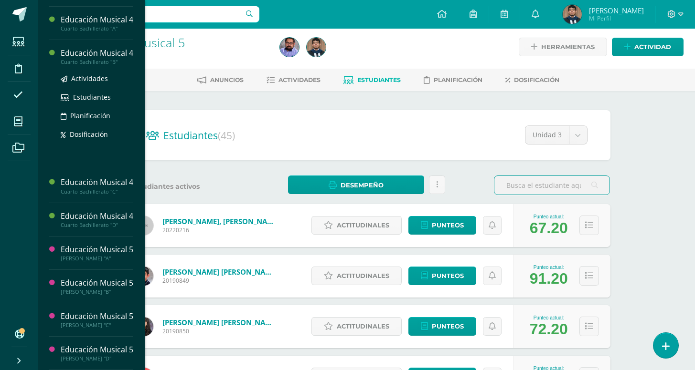
scroll to position [595, 0]
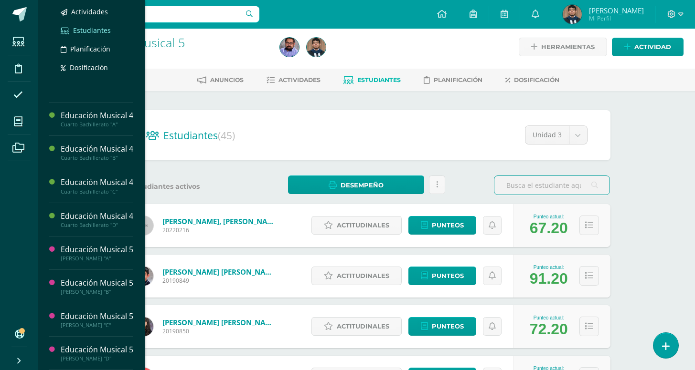
click at [84, 35] on span "Estudiantes" at bounding box center [92, 30] width 38 height 9
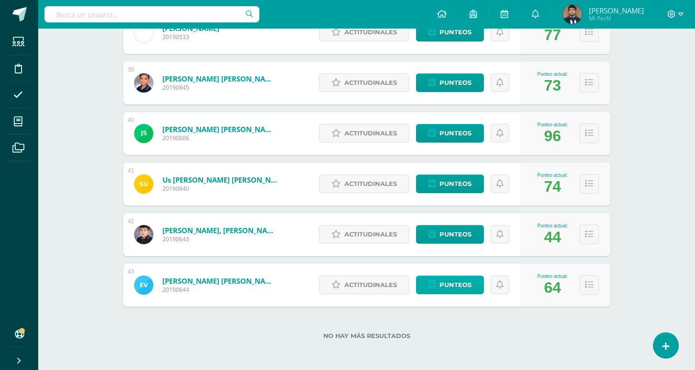
scroll to position [2069, 0]
click at [447, 181] on span "Punteos" at bounding box center [455, 184] width 32 height 18
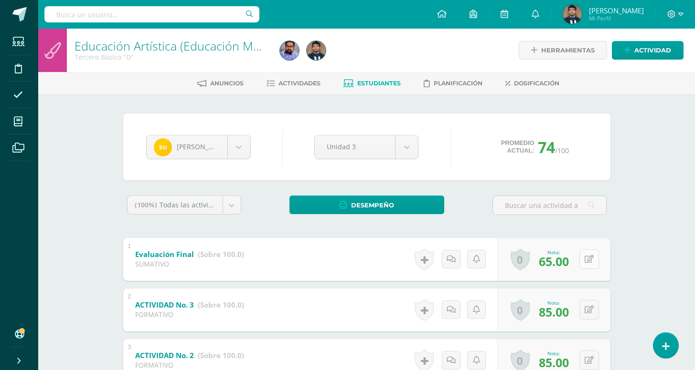
click at [587, 255] on icon at bounding box center [588, 259] width 9 height 8
click at [519, 228] on div "(100%) Todas las actividades de esta unidad Todas las actividades de esta unida…" at bounding box center [366, 337] width 487 height 282
click at [297, 92] on div "Anuncios Actividades Estudiantes Planificación Dosificación" at bounding box center [377, 83] width 679 height 22
click at [288, 81] on span "Actividades" at bounding box center [299, 83] width 42 height 7
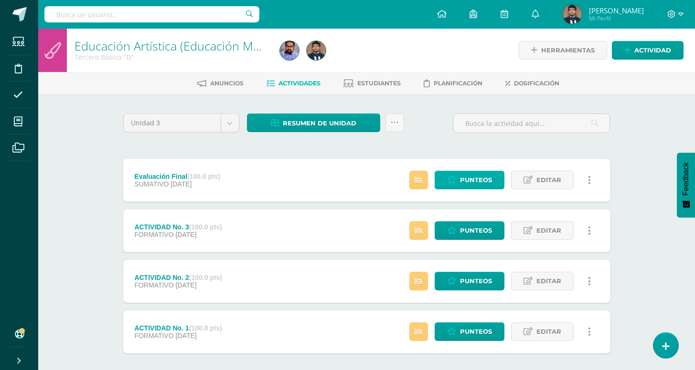
click at [494, 178] on link "Punteos" at bounding box center [469, 180] width 70 height 19
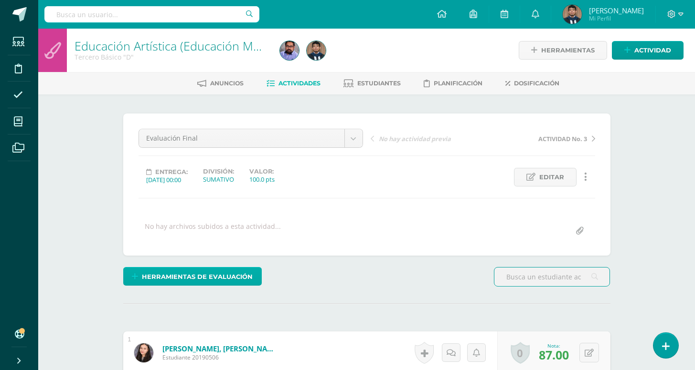
click at [243, 281] on span "Herramientas de evaluación" at bounding box center [197, 277] width 111 height 18
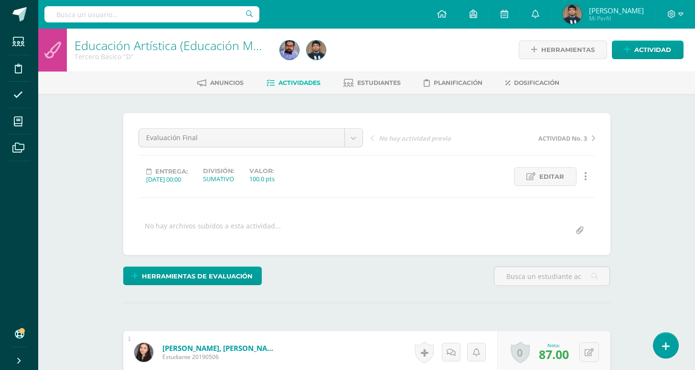
click at [244, 253] on div "Evaluación Final Evaluación Final ACTIVIDAD No. 3 ACTIVIDAD No. 2 ACTIVIDAD No.…" at bounding box center [366, 184] width 487 height 142
click at [243, 267] on link "Herramientas de evaluación" at bounding box center [192, 276] width 138 height 19
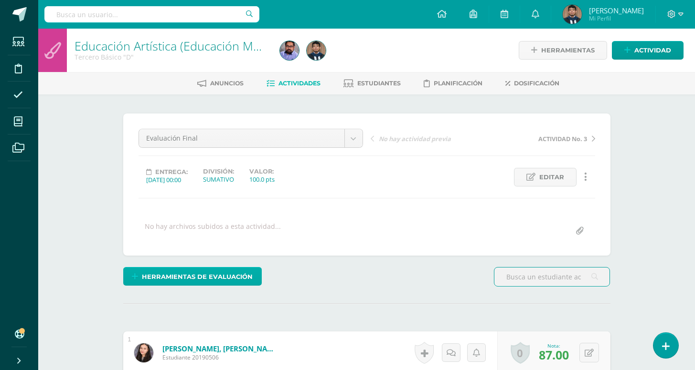
click at [235, 271] on span "Herramientas de evaluación" at bounding box center [197, 277] width 111 height 18
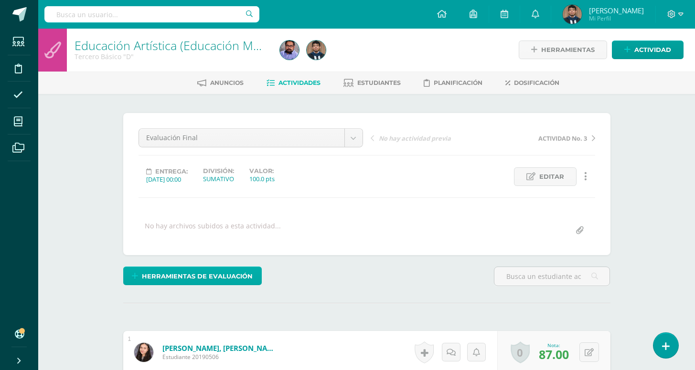
click at [220, 276] on span "Herramientas de evaluación" at bounding box center [197, 277] width 111 height 18
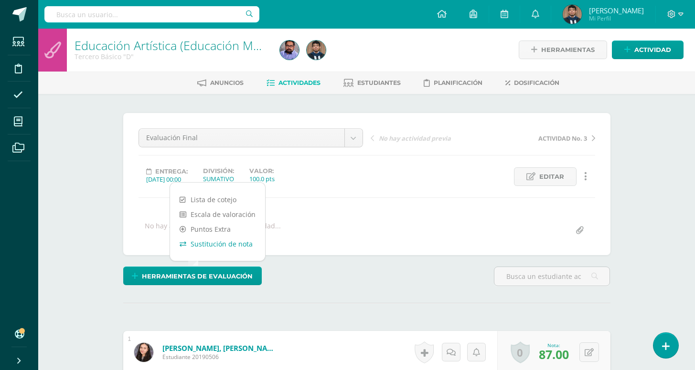
click at [226, 243] on link "Sustitución de nota" at bounding box center [217, 244] width 95 height 15
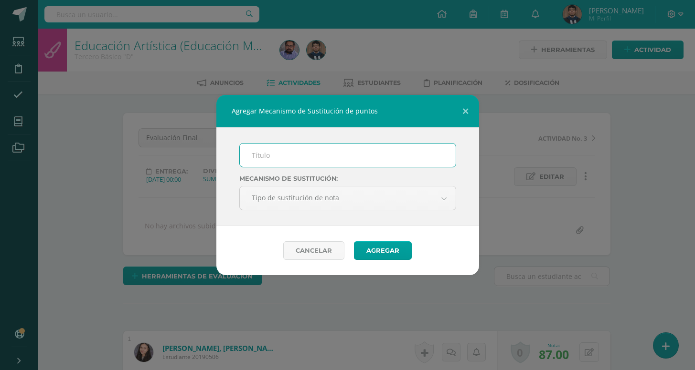
scroll to position [1, 0]
type input "PMA"
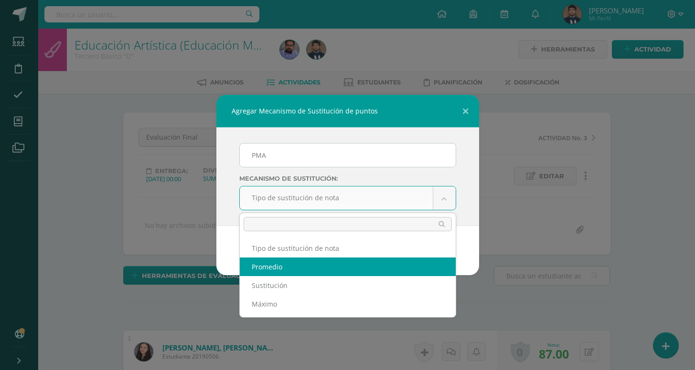
scroll to position [1, 0]
select select "average"
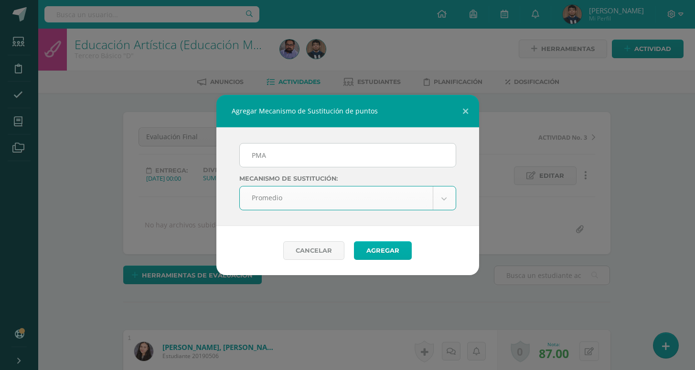
click at [398, 249] on button "Agregar" at bounding box center [383, 251] width 58 height 19
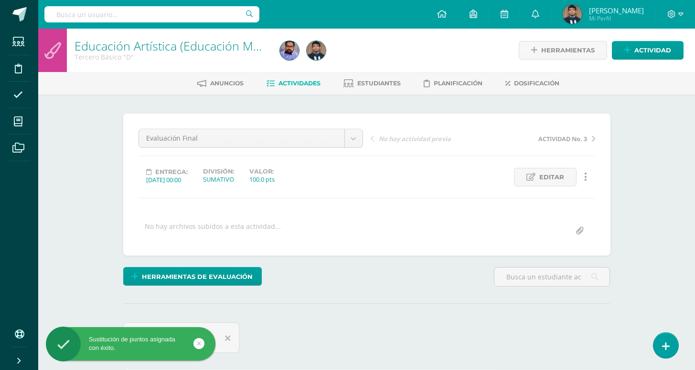
click at [362, 75] on div "Anuncios Actividades Estudiantes Planificación Dosificación" at bounding box center [377, 83] width 679 height 22
click at [375, 87] on link "Estudiantes" at bounding box center [371, 83] width 57 height 15
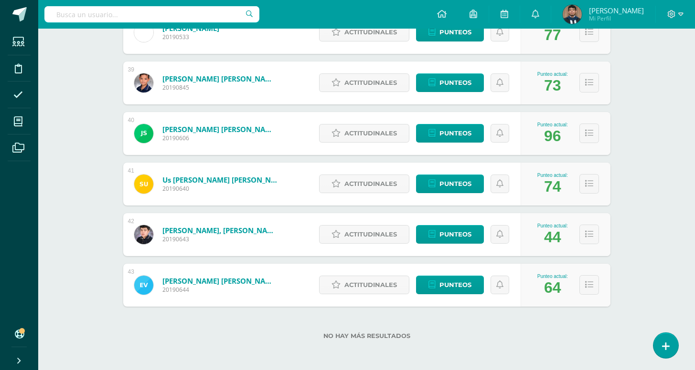
scroll to position [2069, 0]
click at [447, 185] on span "Punteos" at bounding box center [455, 184] width 32 height 18
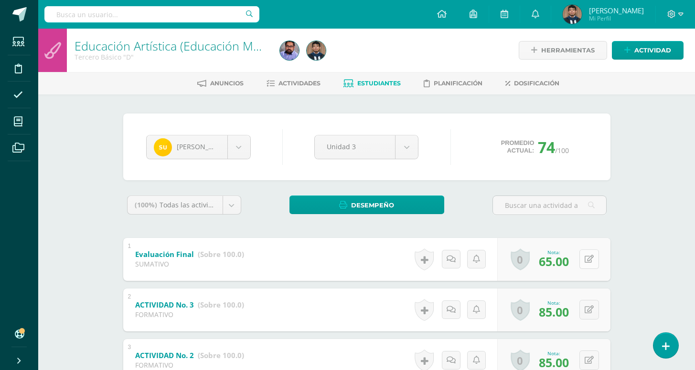
click at [590, 261] on icon at bounding box center [588, 259] width 9 height 8
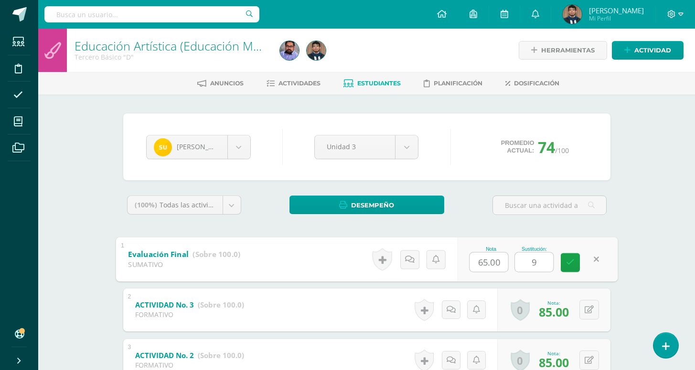
type input "90"
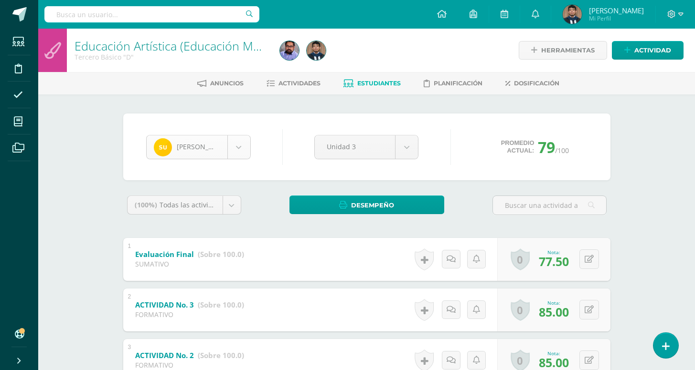
click at [239, 150] on body "Estudiantes Disciplina Asistencia Mis cursos Archivos Soporte Centro de ayuda Ú…" at bounding box center [347, 248] width 695 height 496
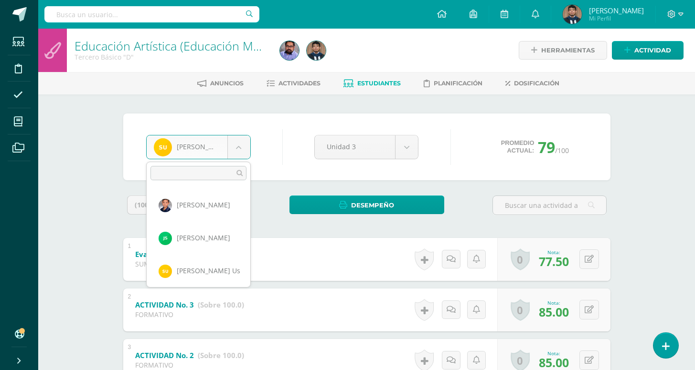
scroll to position [1284, 0]
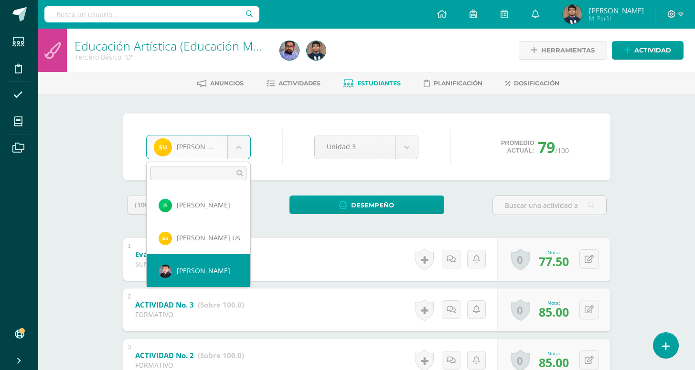
select select "3031"
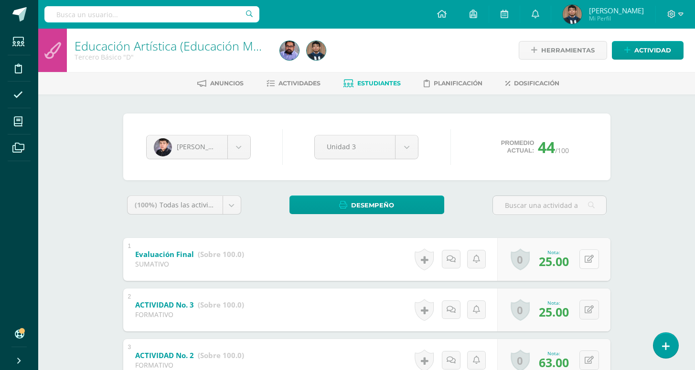
click at [594, 261] on button at bounding box center [589, 260] width 20 height 20
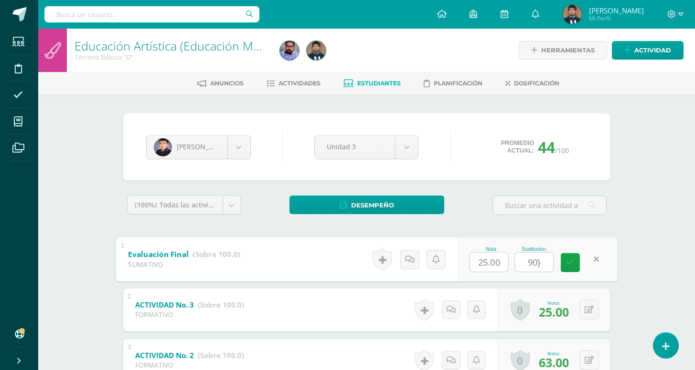
type input "90"
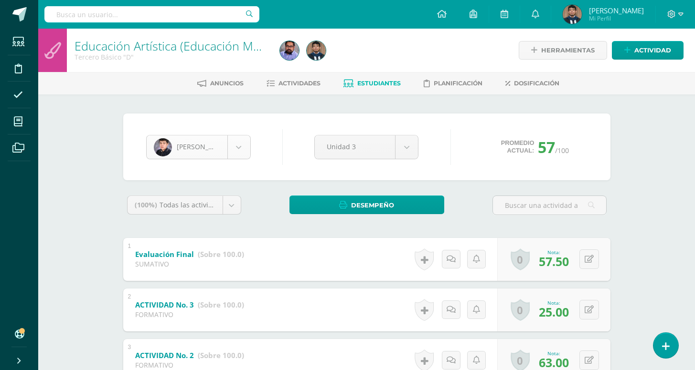
click at [240, 151] on body "Estudiantes Disciplina Asistencia Mis cursos Archivos Soporte Centro de ayuda Ú…" at bounding box center [347, 248] width 695 height 496
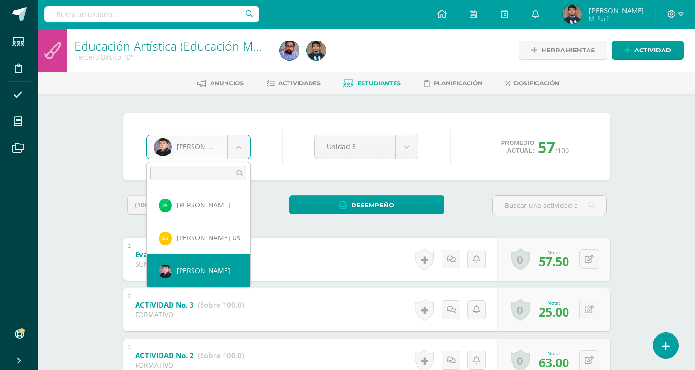
scroll to position [1317, 0]
select select "3032"
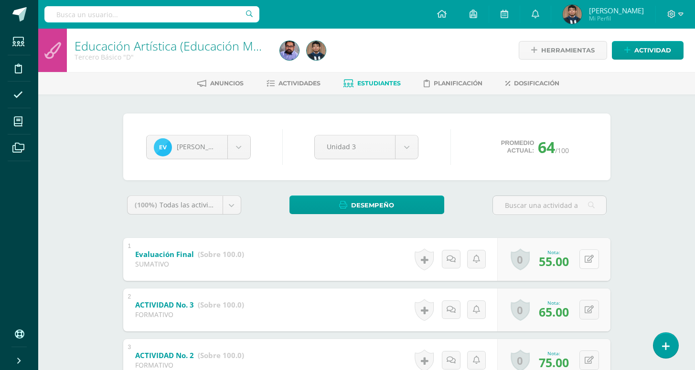
click at [591, 259] on icon at bounding box center [588, 259] width 9 height 8
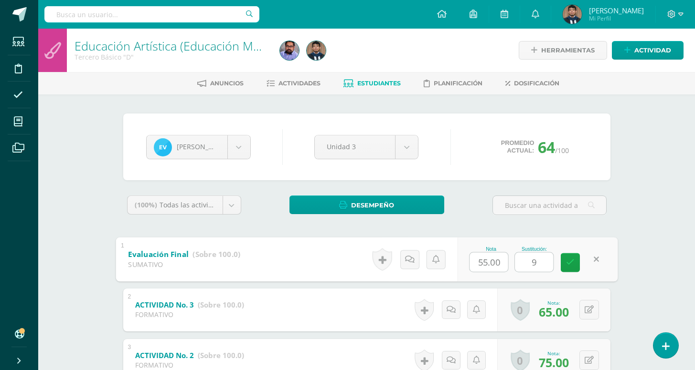
type input "95"
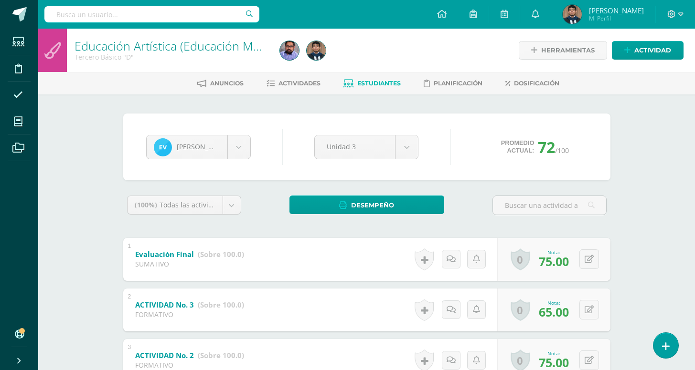
click at [357, 84] on span "Estudiantes" at bounding box center [378, 83] width 43 height 7
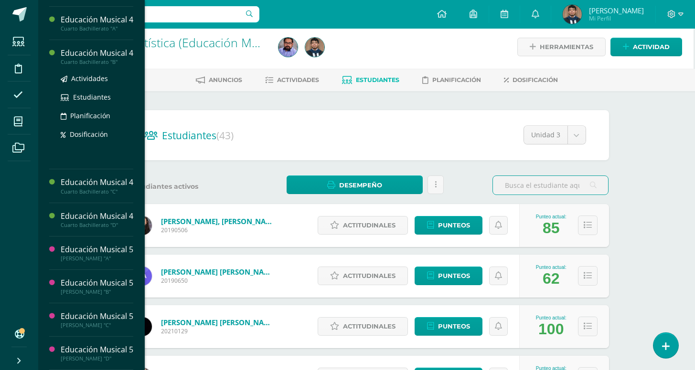
scroll to position [592, 0]
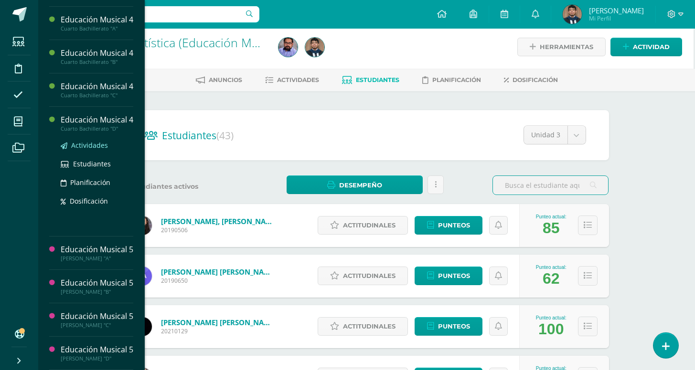
click at [88, 150] on span "Actividades" at bounding box center [89, 145] width 37 height 9
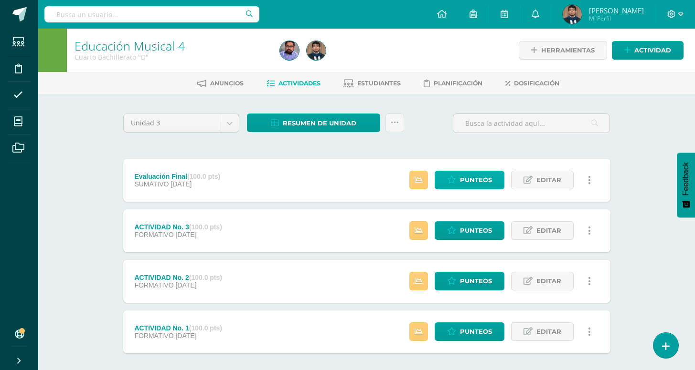
click at [489, 174] on span "Punteos" at bounding box center [476, 180] width 32 height 18
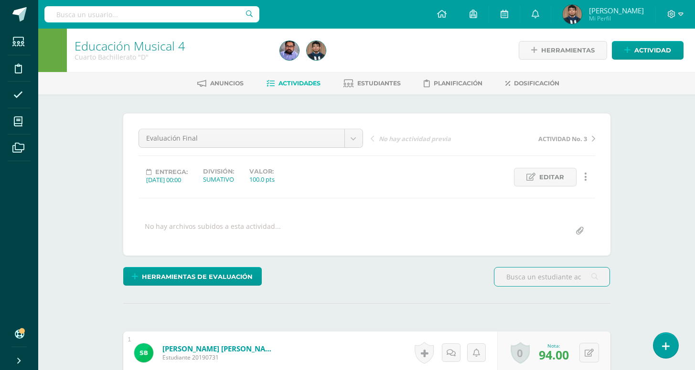
scroll to position [0, 0]
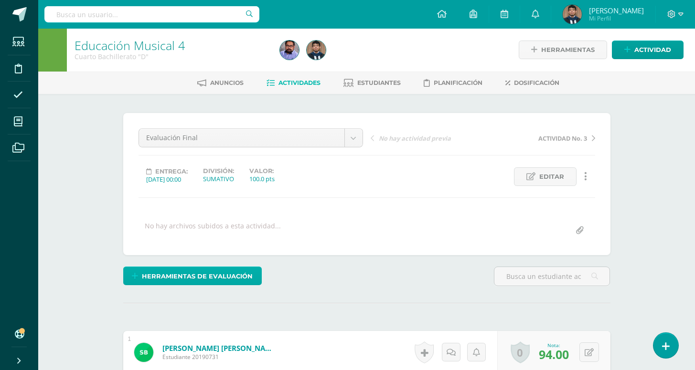
click at [239, 270] on span "Herramientas de evaluación" at bounding box center [197, 277] width 111 height 18
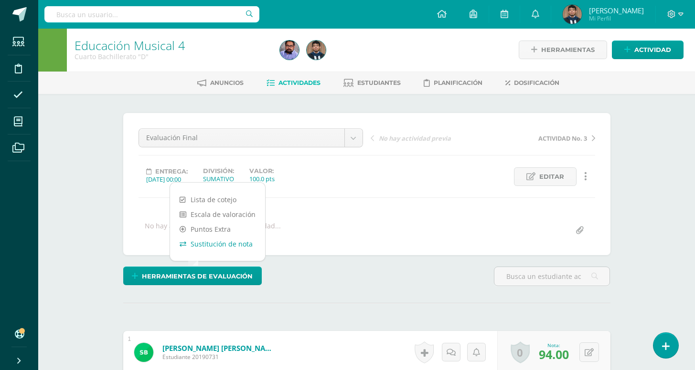
scroll to position [1, 0]
click at [234, 249] on link "Sustitución de nota" at bounding box center [217, 243] width 95 height 15
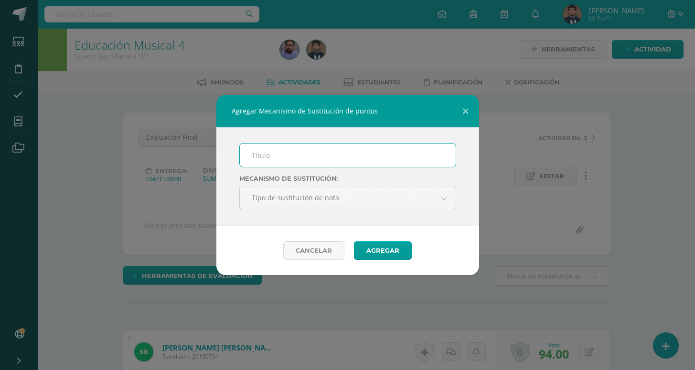
click at [303, 157] on input "text" at bounding box center [348, 155] width 216 height 23
type input "p"
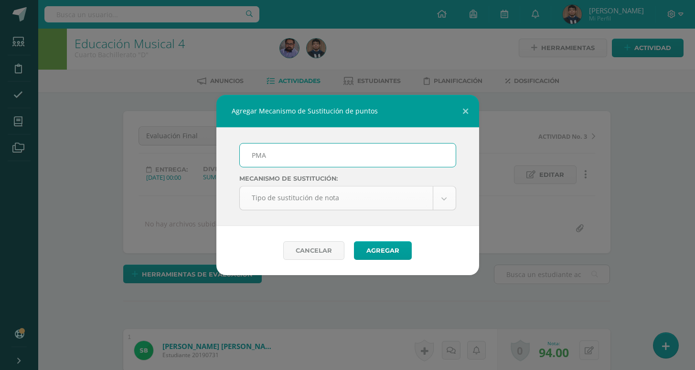
type input "PMA"
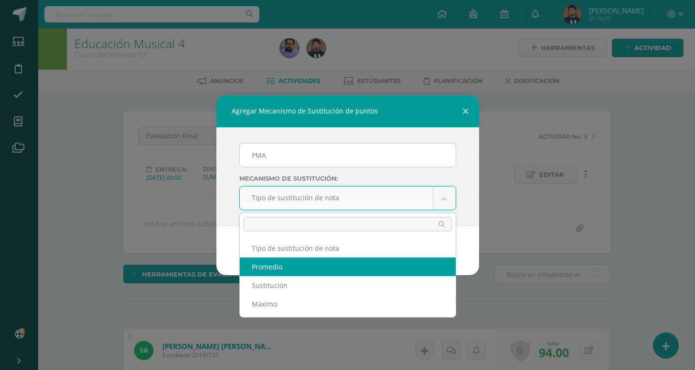
select select "average"
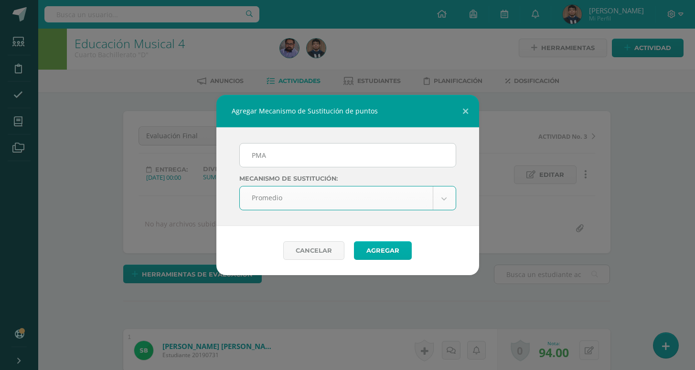
click at [382, 245] on button "Agregar" at bounding box center [383, 251] width 58 height 19
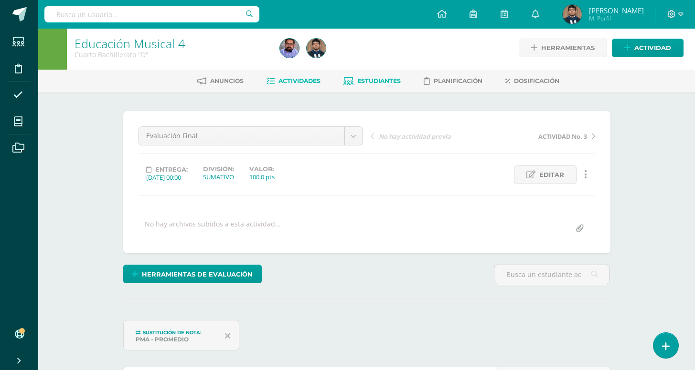
click at [373, 80] on span "Estudiantes" at bounding box center [378, 80] width 43 height 7
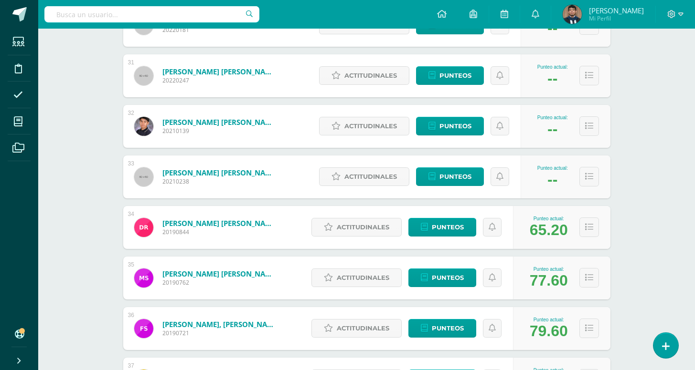
scroll to position [1669, 0]
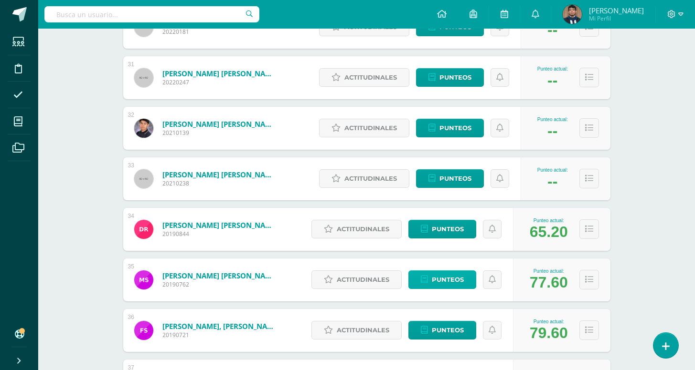
click at [437, 274] on span "Punteos" at bounding box center [448, 280] width 32 height 18
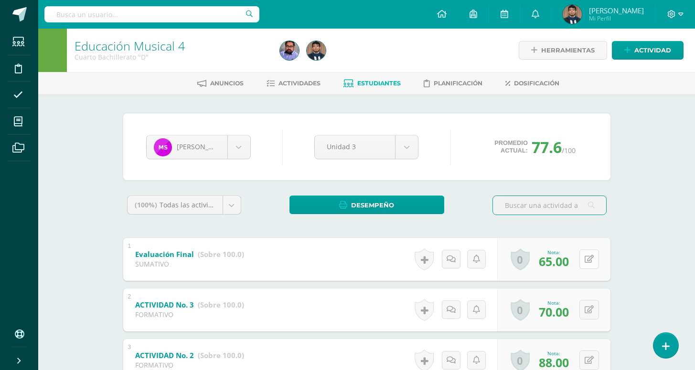
click at [586, 264] on button at bounding box center [589, 260] width 20 height 20
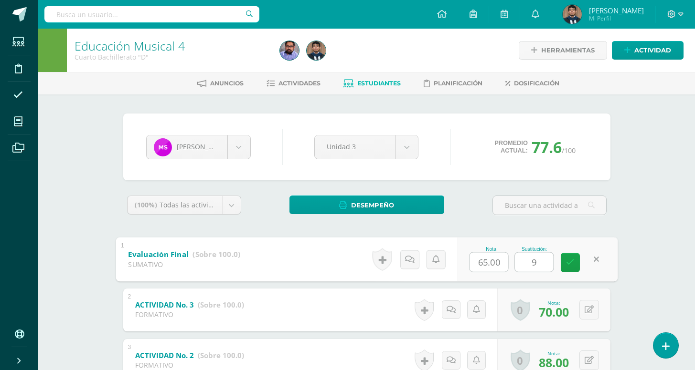
type input "90"
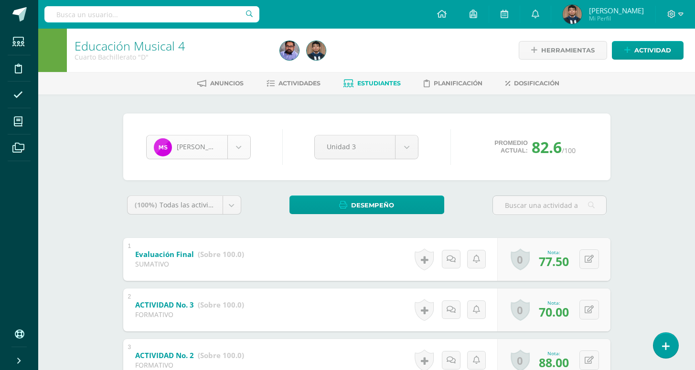
click at [240, 145] on body "Estudiantes Disciplina Asistencia Mis cursos Archivos Soporte Centro de ayuda Ú…" at bounding box center [347, 248] width 695 height 496
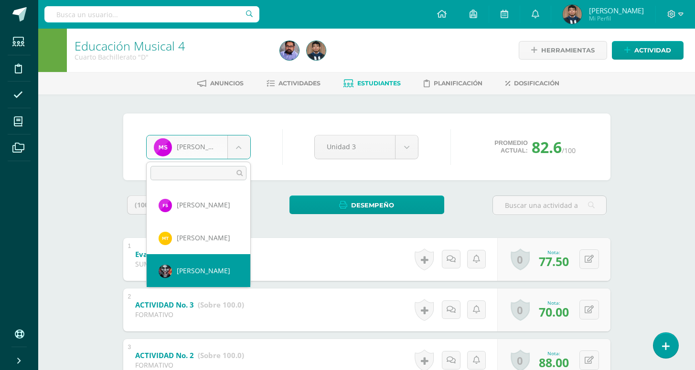
scroll to position [1185, 0]
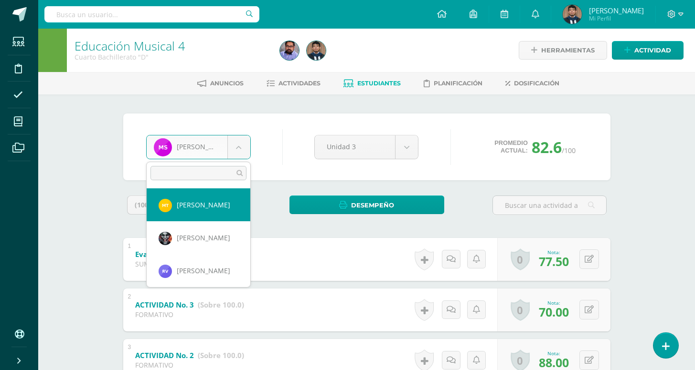
select select "3111"
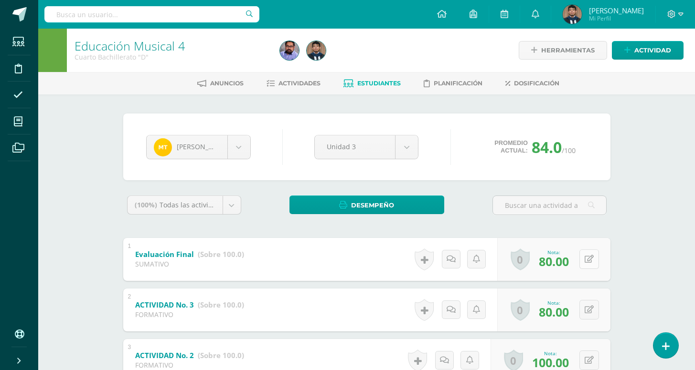
click at [586, 257] on icon at bounding box center [588, 259] width 9 height 8
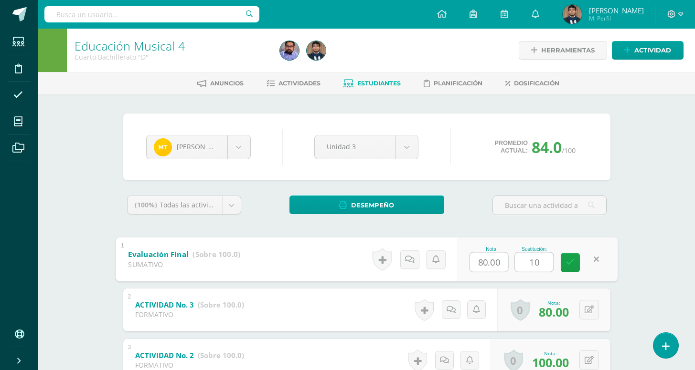
type input "100"
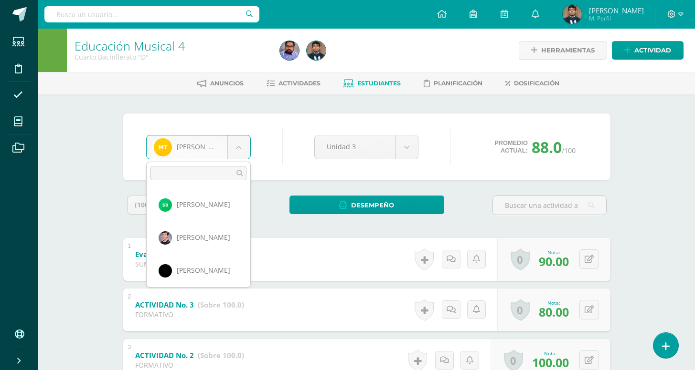
click at [228, 147] on body "Estudiantes Disciplina Asistencia Mis cursos Archivos Soporte Centro de ayuda Ú…" at bounding box center [347, 248] width 695 height 496
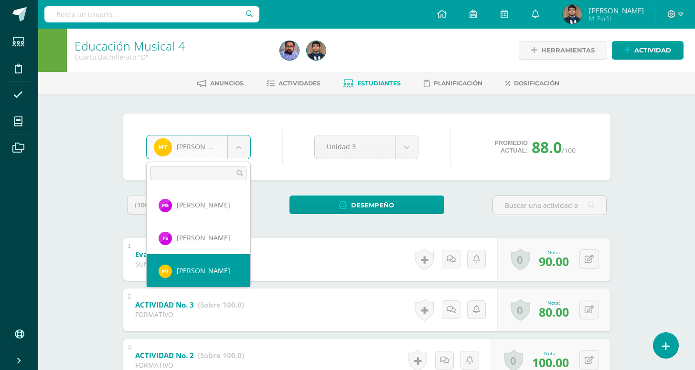
scroll to position [1152, 0]
select select "5495"
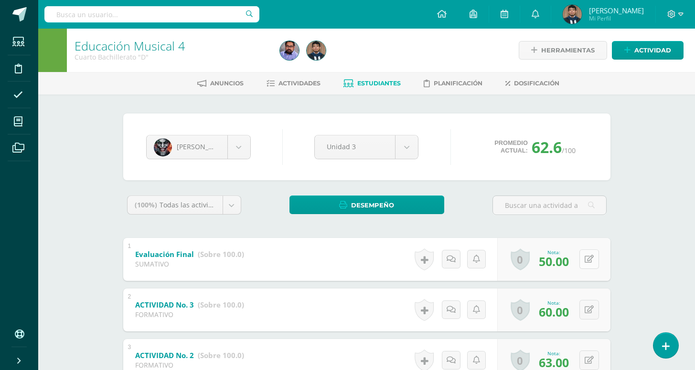
click at [584, 257] on icon at bounding box center [588, 259] width 9 height 8
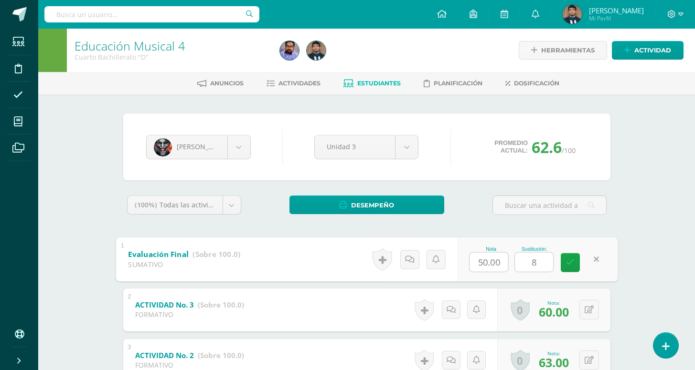
type input "85"
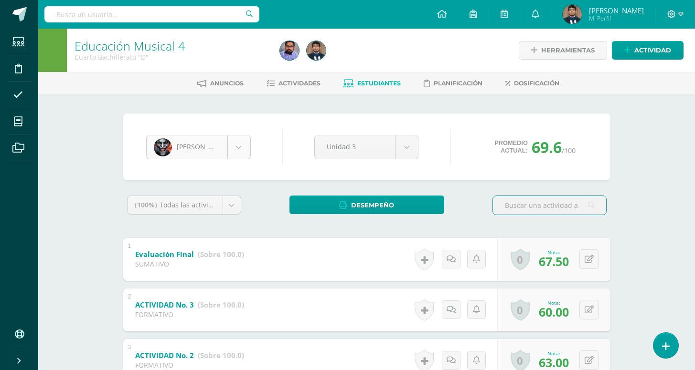
click at [239, 143] on body "Estudiantes Disciplina Asistencia Mis cursos Archivos Soporte Centro de ayuda Ú…" at bounding box center [347, 248] width 695 height 496
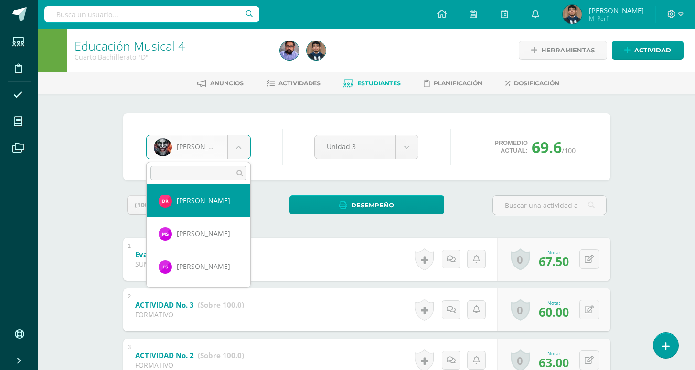
scroll to position [1058, 0]
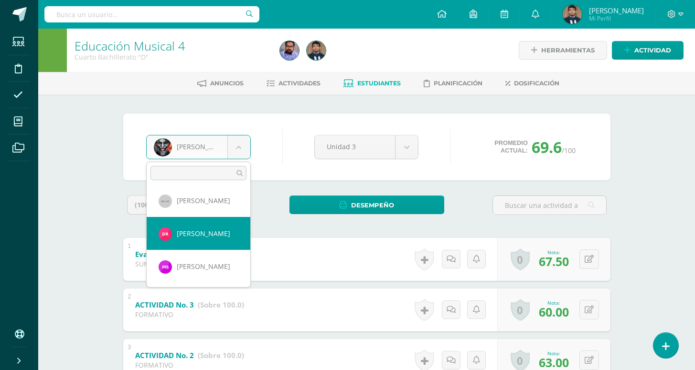
select select "3232"
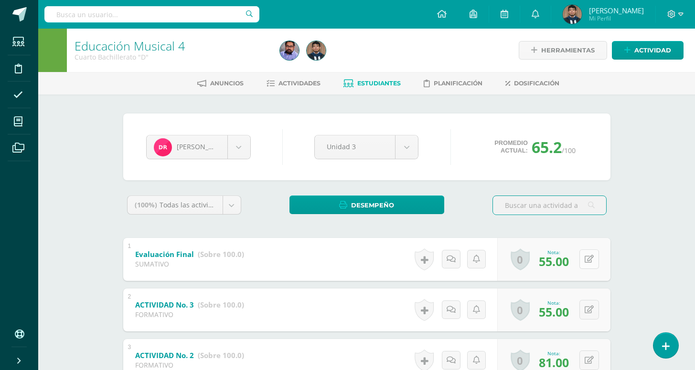
click at [596, 259] on button at bounding box center [589, 260] width 20 height 20
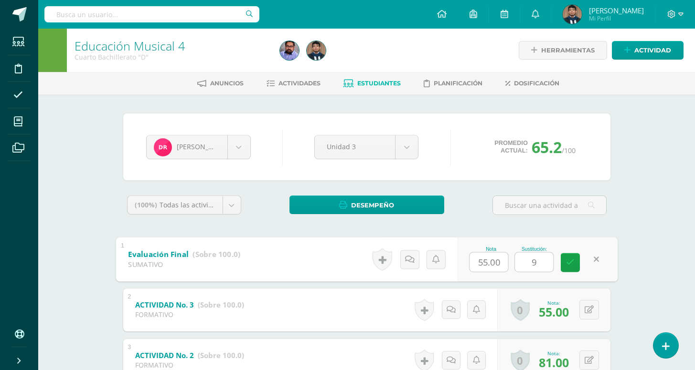
type input "90"
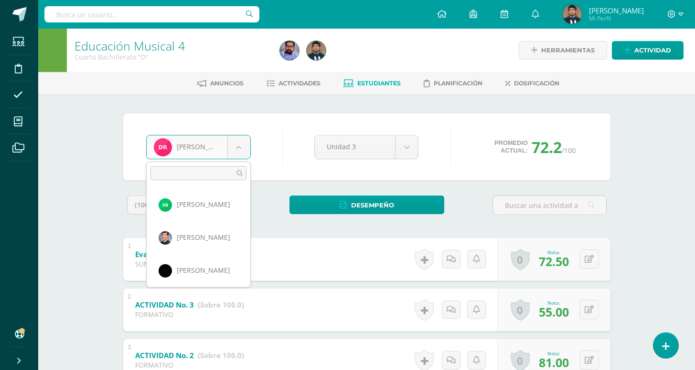
click at [236, 149] on body "Estudiantes Disciplina Asistencia Mis cursos Archivos Soporte Centro de ayuda Ú…" at bounding box center [347, 248] width 695 height 496
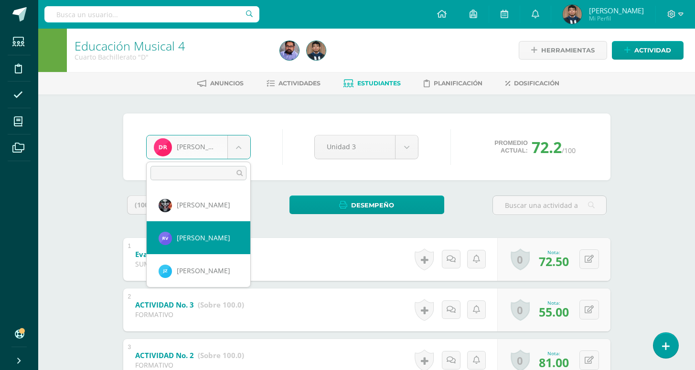
select select "3194"
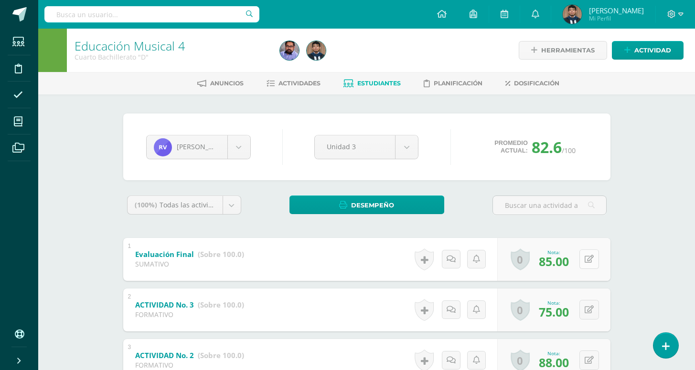
click at [591, 254] on button at bounding box center [589, 260] width 20 height 20
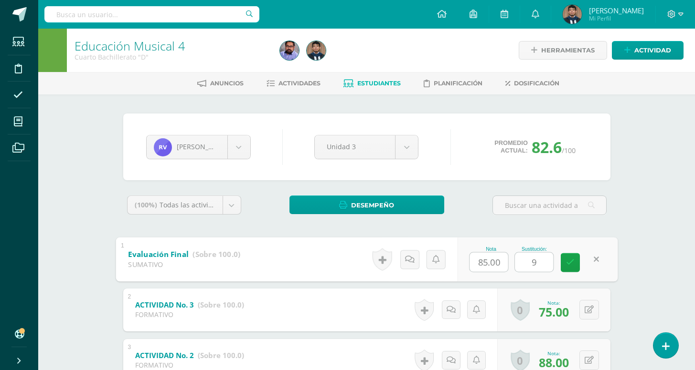
type input "95"
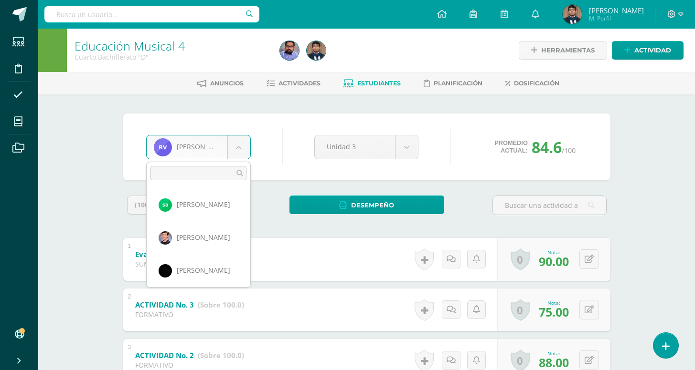
click at [235, 142] on body "Estudiantes Disciplina Asistencia Mis cursos Archivos Soporte Centro de ayuda Ú…" at bounding box center [347, 248] width 695 height 496
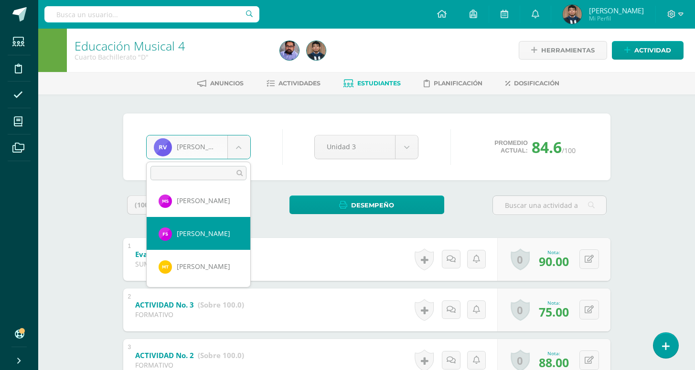
select select "3109"
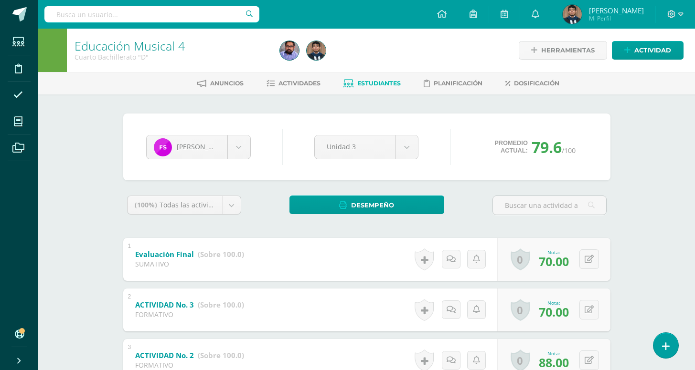
scroll to position [38, 0]
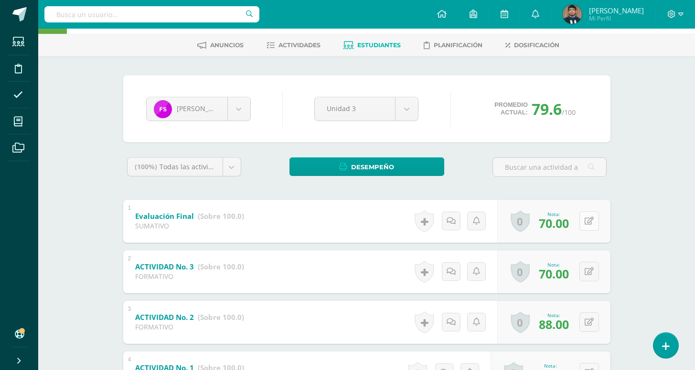
click at [580, 218] on button at bounding box center [589, 221] width 20 height 20
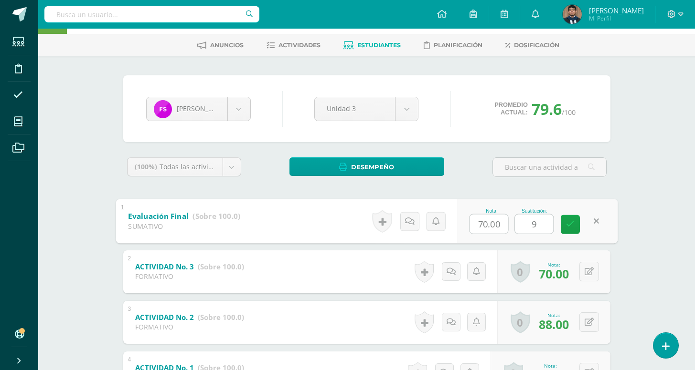
type input "90"
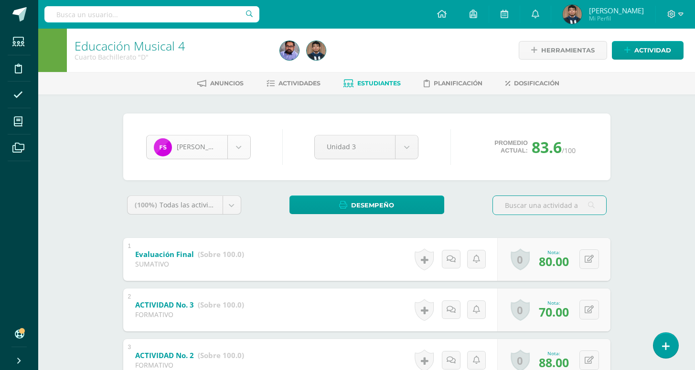
click at [242, 144] on body "Estudiantes Disciplina Asistencia Mis cursos Archivos Soporte Centro de ayuda Ú…" at bounding box center [347, 248] width 695 height 496
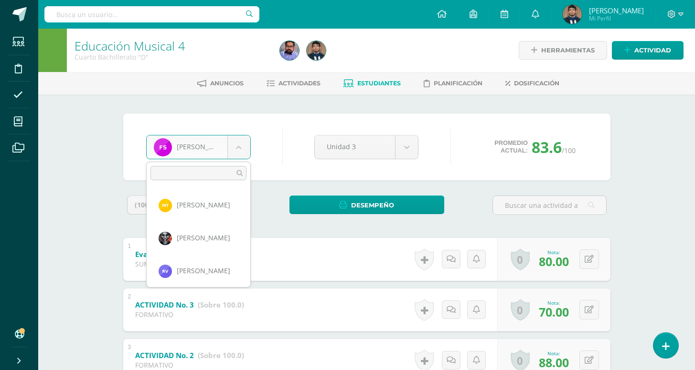
scroll to position [1218, 0]
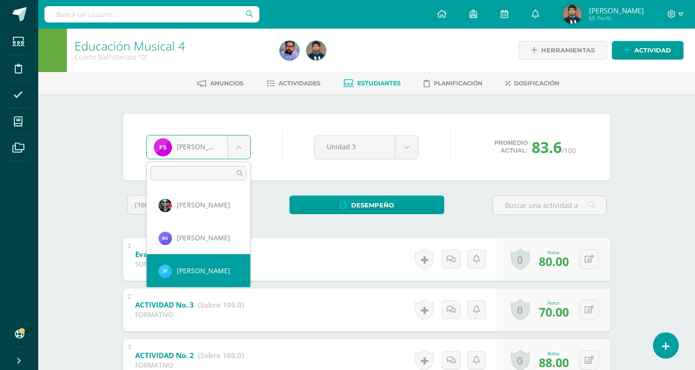
select select "3113"
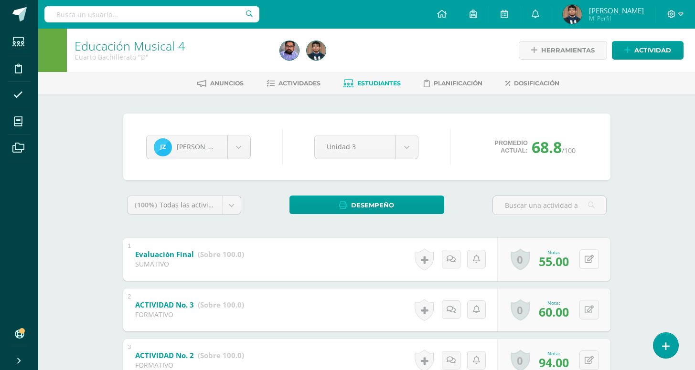
click at [589, 269] on button at bounding box center [589, 260] width 20 height 20
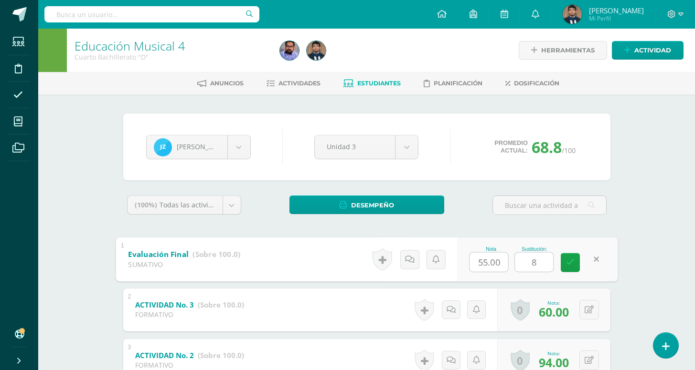
type input "85"
